Goal: Information Seeking & Learning: Understand process/instructions

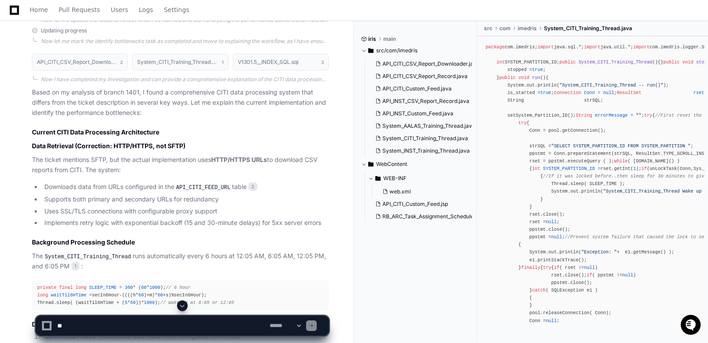
scroll to position [1230, 0]
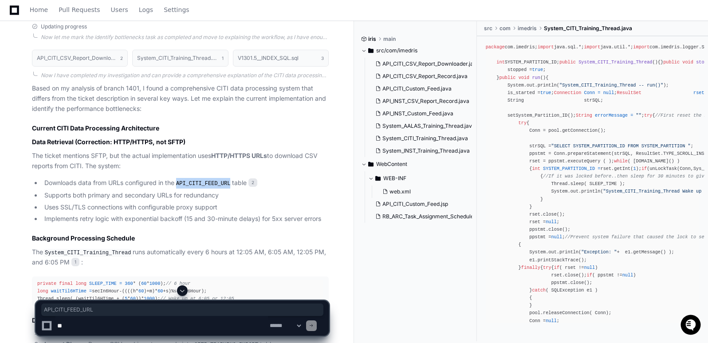
drag, startPoint x: 179, startPoint y: 183, endPoint x: 229, endPoint y: 183, distance: 49.7
click at [229, 183] on code "API_CITI_FEED_URL" at bounding box center [203, 184] width 58 height 8
copy code "API_CITI_FEED_URL"
drag, startPoint x: 44, startPoint y: 182, endPoint x: 247, endPoint y: 182, distance: 202.3
click at [247, 182] on li "Downloads data from URLs configured in the API_CITI_FEED_URL table 2" at bounding box center [185, 183] width 287 height 11
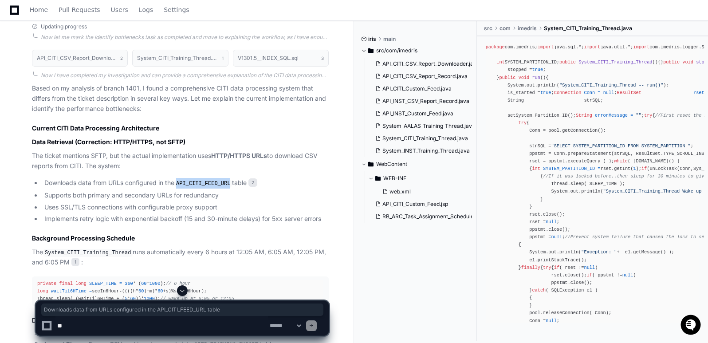
copy li "Downloads data from URLs configured in the API_CITI_FEED_URL table"
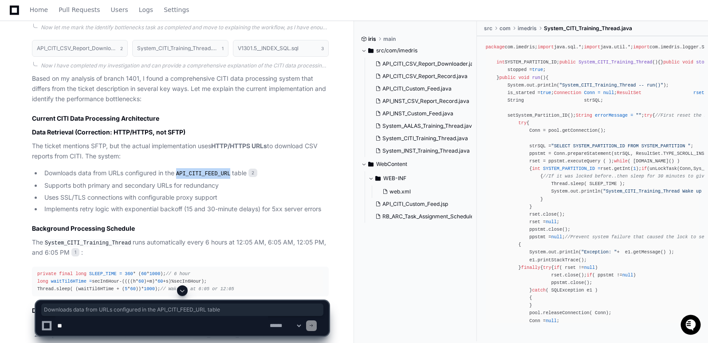
scroll to position [1243, 0]
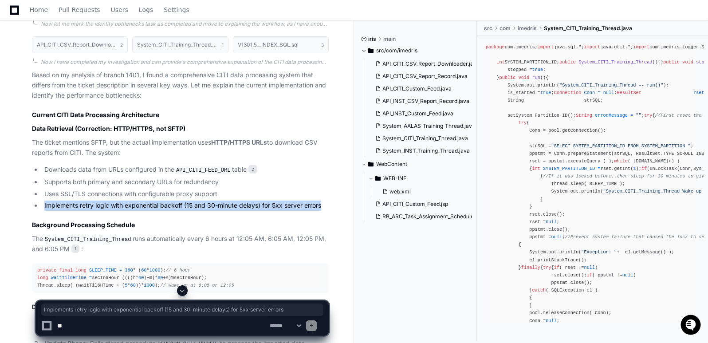
drag, startPoint x: 44, startPoint y: 205, endPoint x: 323, endPoint y: 205, distance: 279.0
click at [323, 205] on li "Implements retry logic with exponential backoff (15 and 30-minute delays) for 5…" at bounding box center [185, 206] width 287 height 10
copy li "Implements retry logic with exponential backoff (15 and 30-minute delays) for 5…"
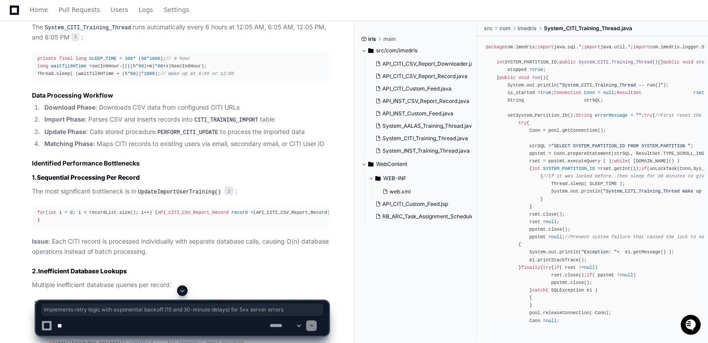
scroll to position [1455, 0]
drag, startPoint x: 88, startPoint y: 118, endPoint x: 279, endPoint y: 120, distance: 191.2
click at [279, 120] on li "Import Phase : Parses CSV and inserts records into CITI_TRAINING_IMPORT table" at bounding box center [185, 119] width 287 height 11
copy li "Parses CSV and inserts records into CITI_TRAINING_IMPORT table"
drag, startPoint x: 90, startPoint y: 128, endPoint x: 314, endPoint y: 134, distance: 224.1
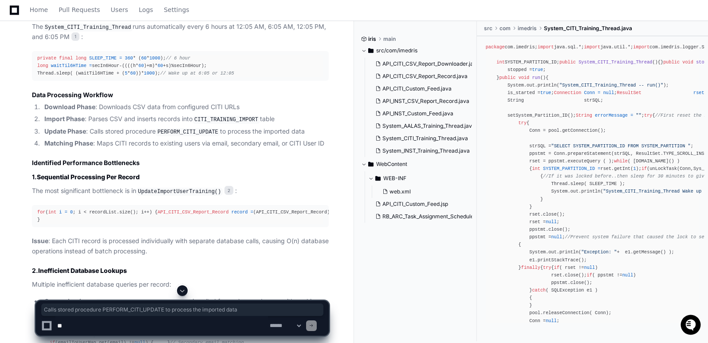
click at [314, 134] on li "Update Phase : Calls stored procedure PERFORM_CITI_UPDATE to process the import…" at bounding box center [185, 131] width 287 height 11
copy li "Calls stored procedure PERFORM_CITI_UPDATE to process the imported data"
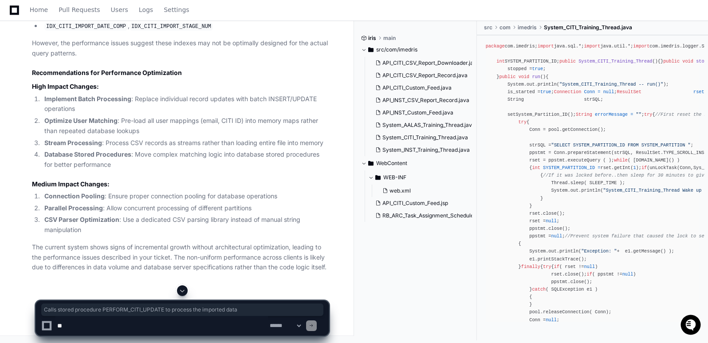
scroll to position [2151, 0]
